Goal: Information Seeking & Learning: Learn about a topic

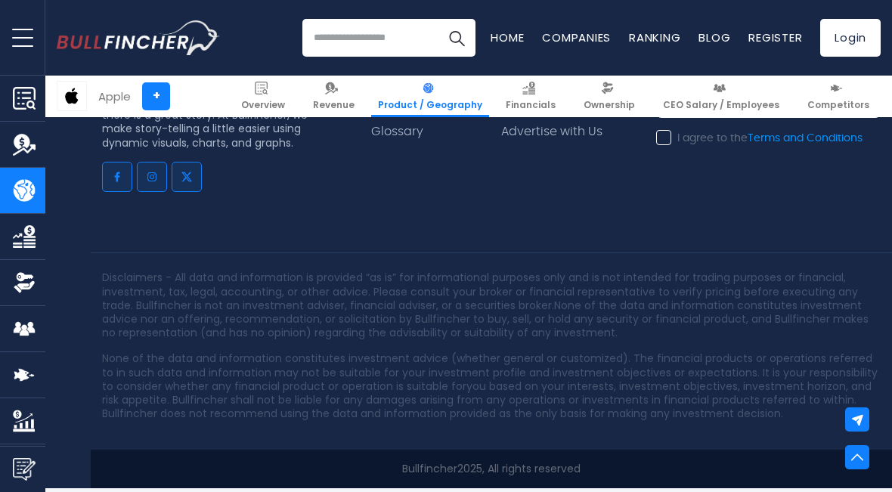
scroll to position [3782, 0]
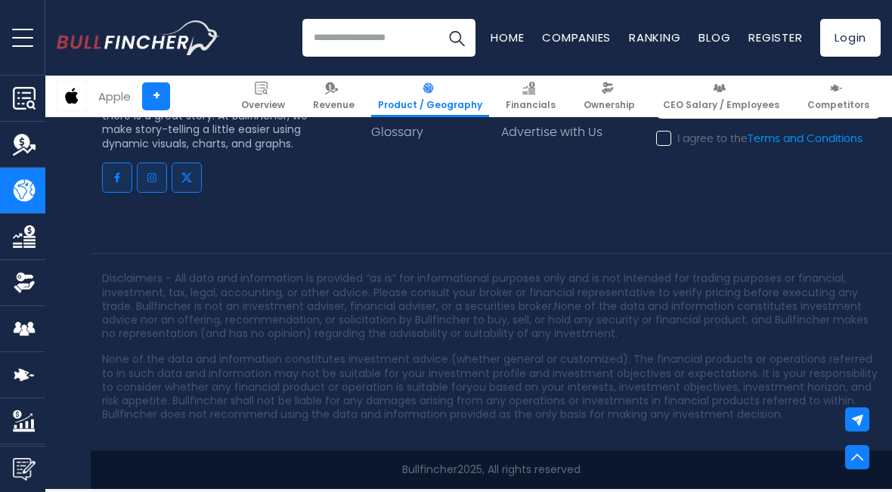
click at [10, 233] on link "Financials" at bounding box center [22, 236] width 45 height 45
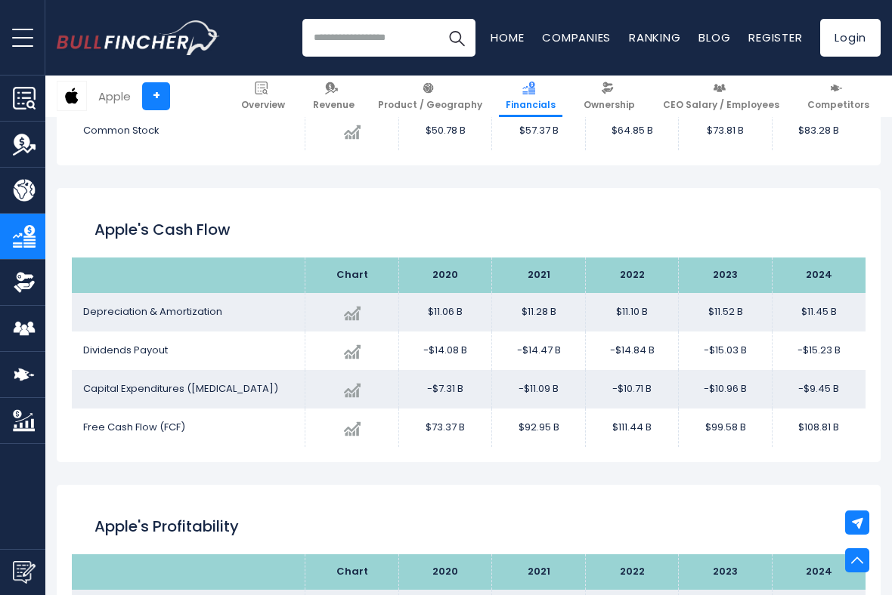
scroll to position [2311, 0]
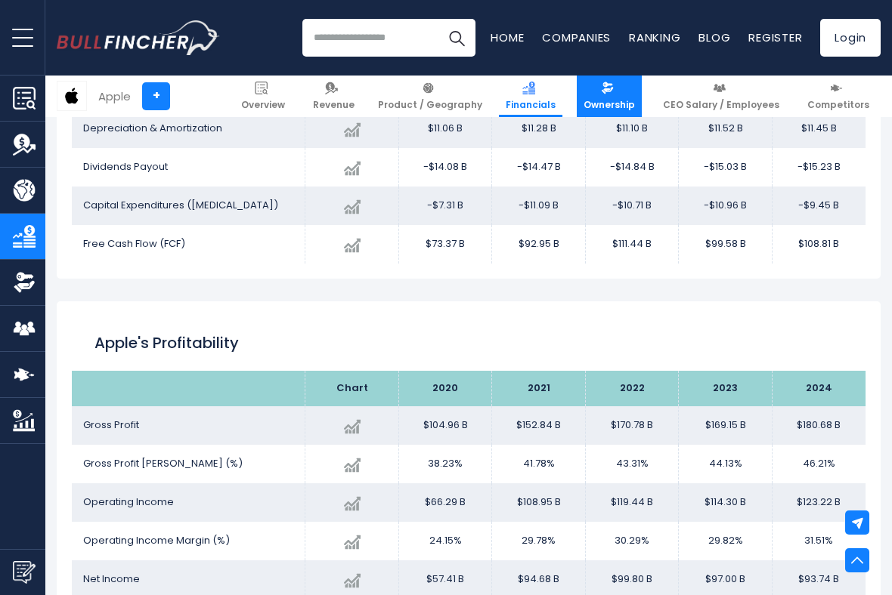
click at [614, 91] on img at bounding box center [607, 88] width 13 height 13
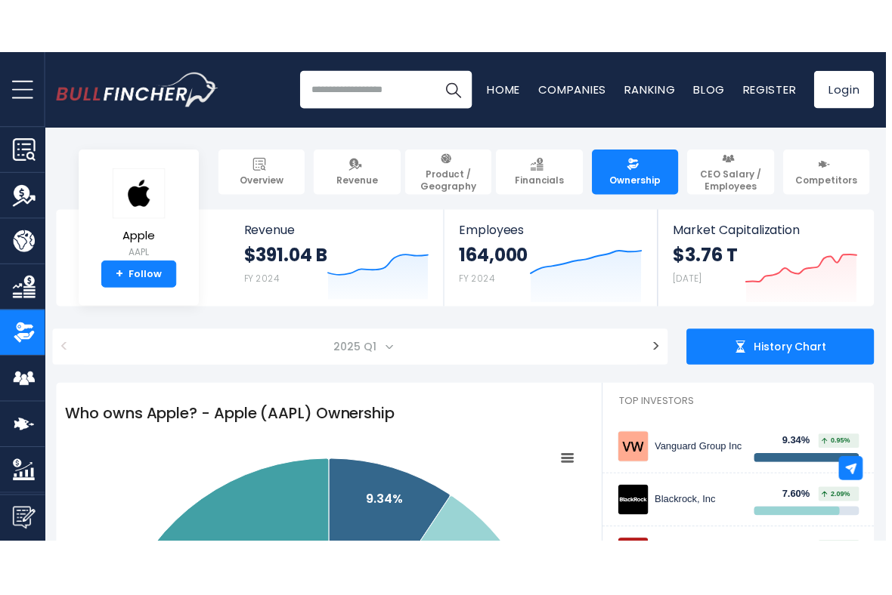
scroll to position [21, 0]
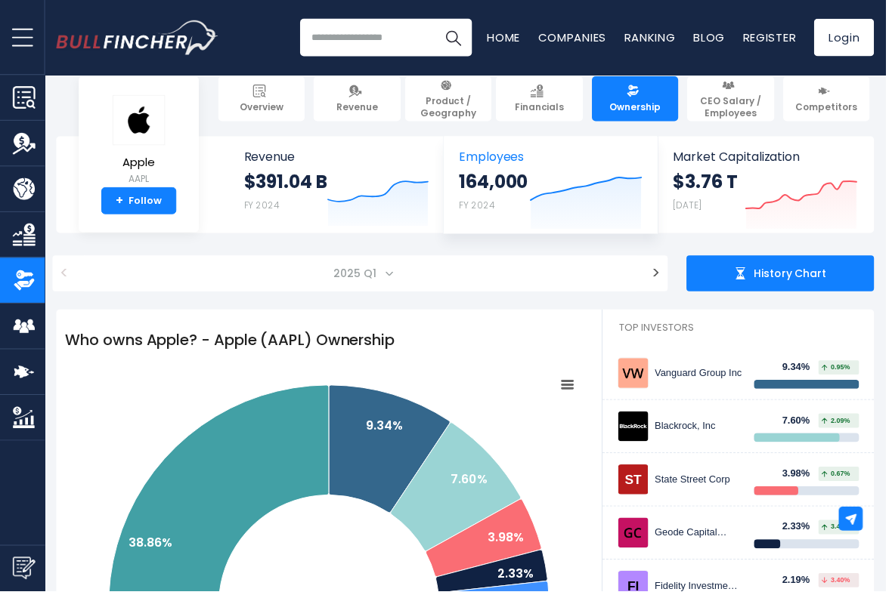
click at [511, 177] on strong "164,000" at bounding box center [497, 183] width 70 height 23
